Goal: Find specific page/section: Find specific page/section

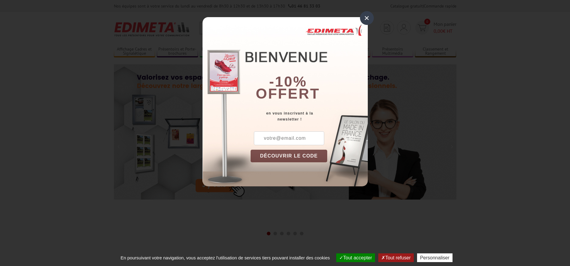
click at [368, 18] on div "×" at bounding box center [367, 18] width 14 height 14
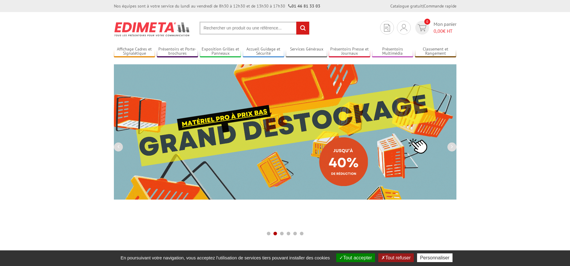
click at [246, 29] on input "text" at bounding box center [254, 28] width 110 height 13
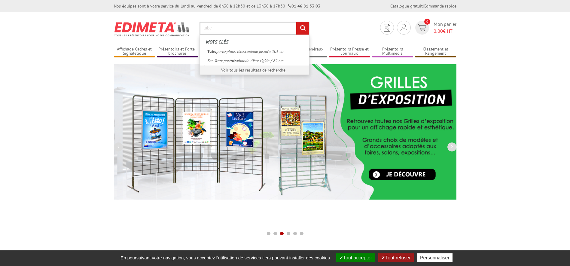
type input "tube"
click at [296, 22] on input "rechercher" at bounding box center [302, 28] width 13 height 13
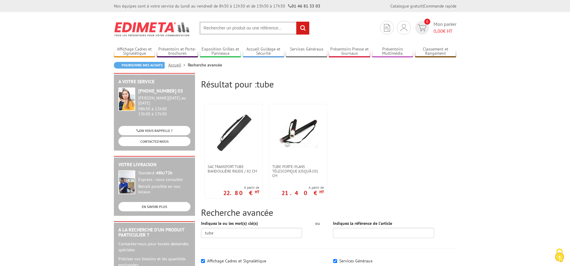
click at [249, 32] on input "text" at bounding box center [254, 28] width 110 height 13
type input "porte document"
click at [296, 22] on input "rechercher" at bounding box center [302, 28] width 13 height 13
